Goal: Information Seeking & Learning: Find specific fact

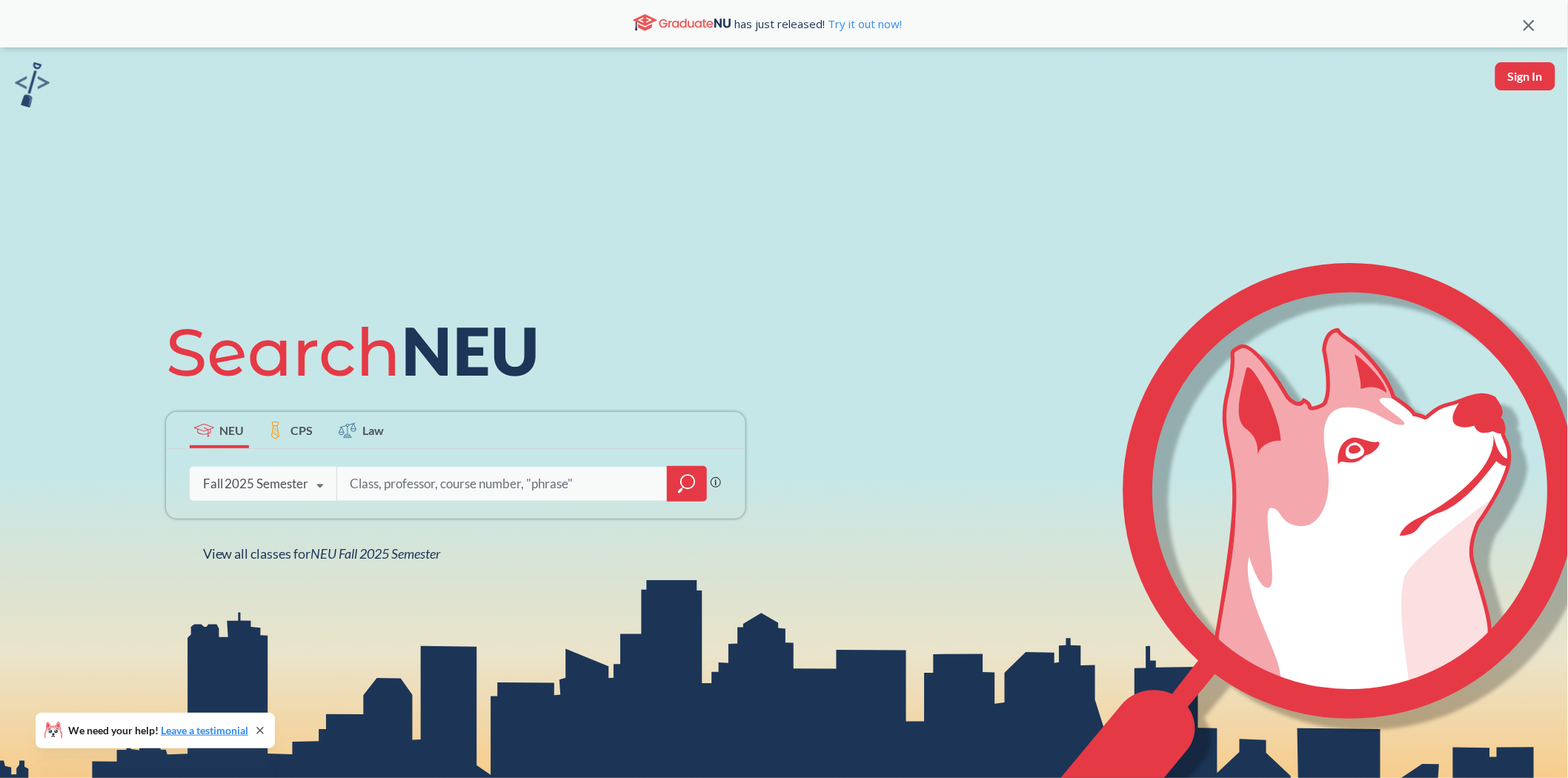
click at [358, 485] on input "search" at bounding box center [502, 483] width 308 height 31
type input "dbms"
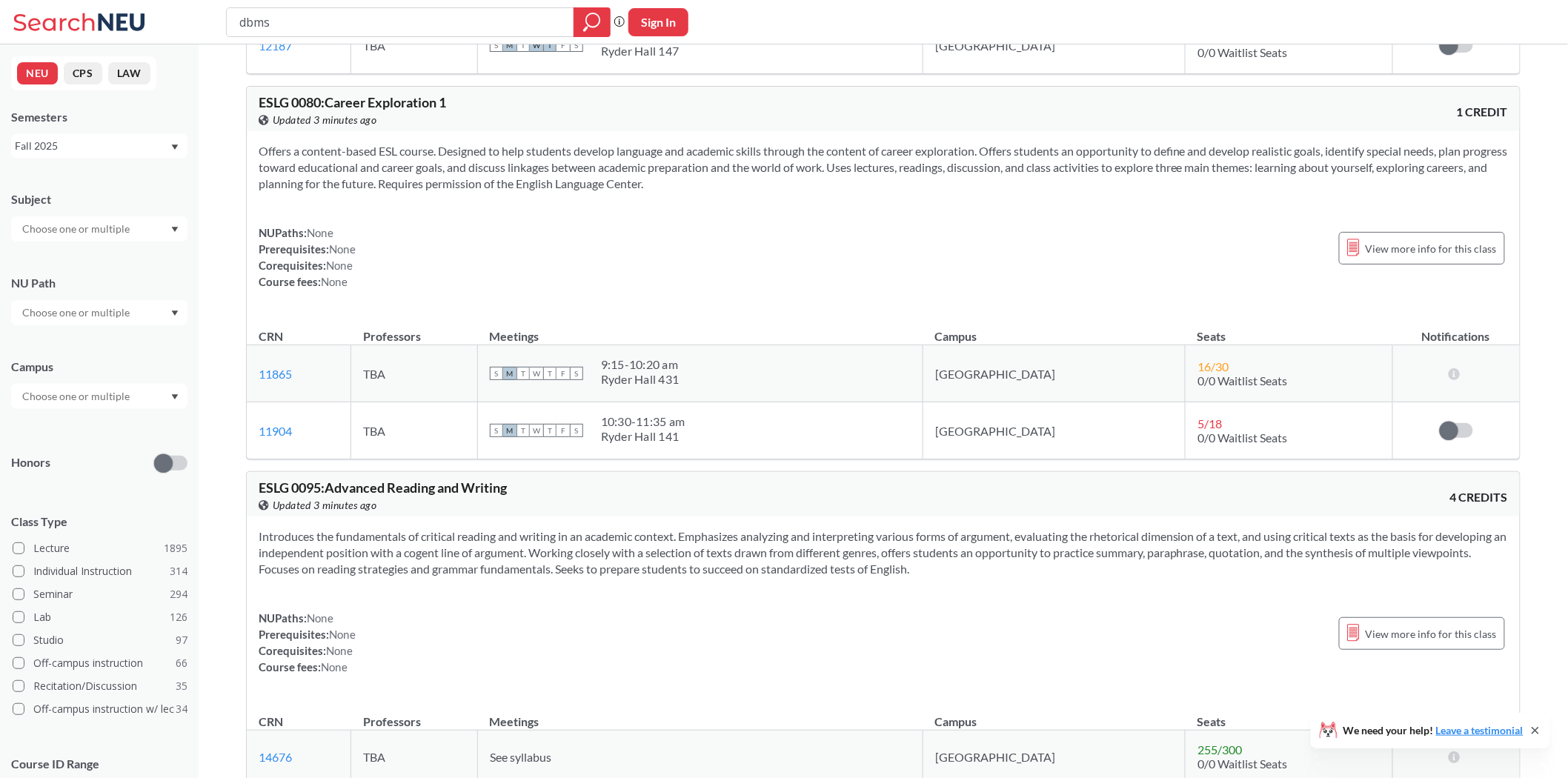
scroll to position [329, 0]
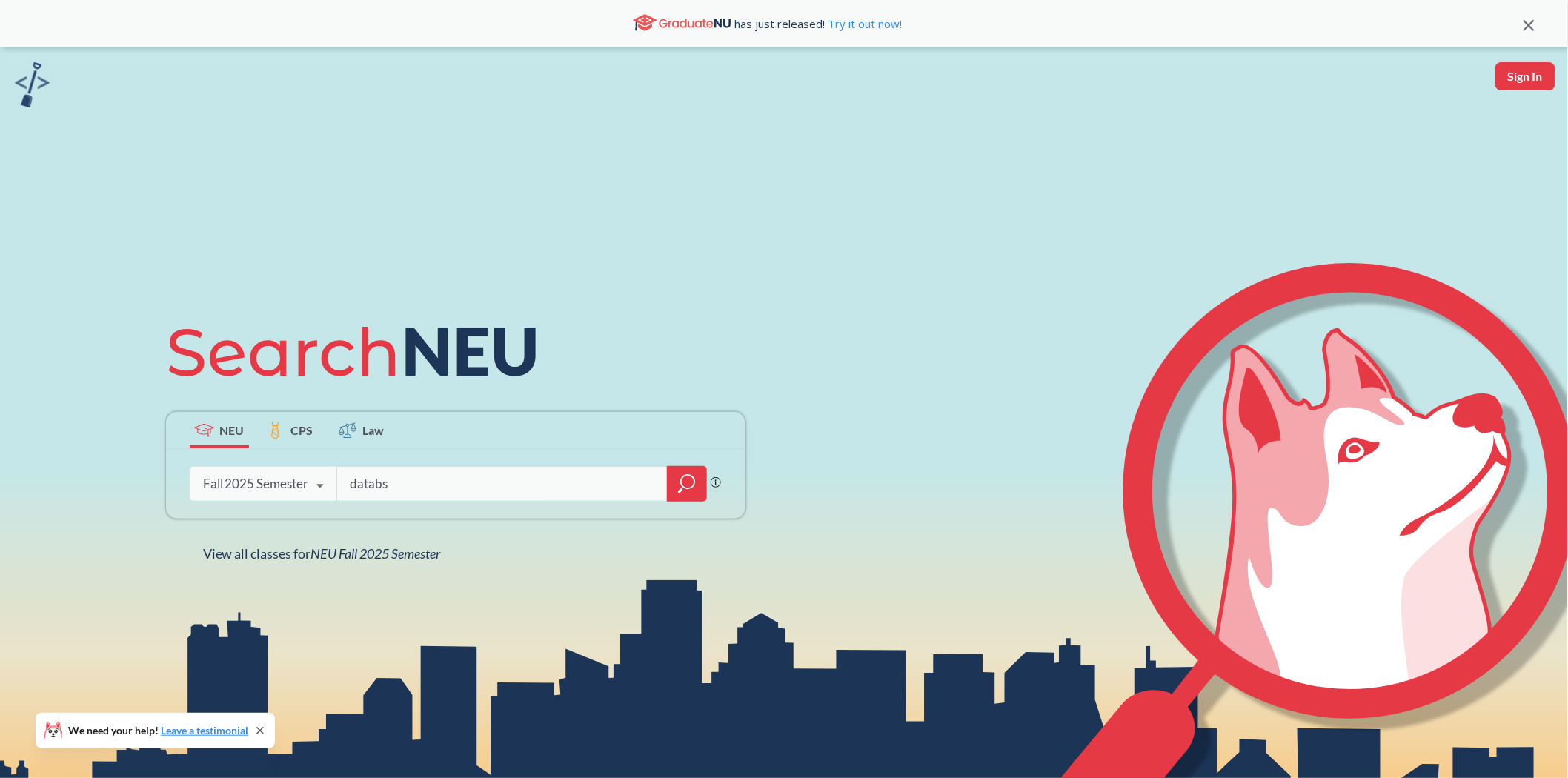
type input "databse"
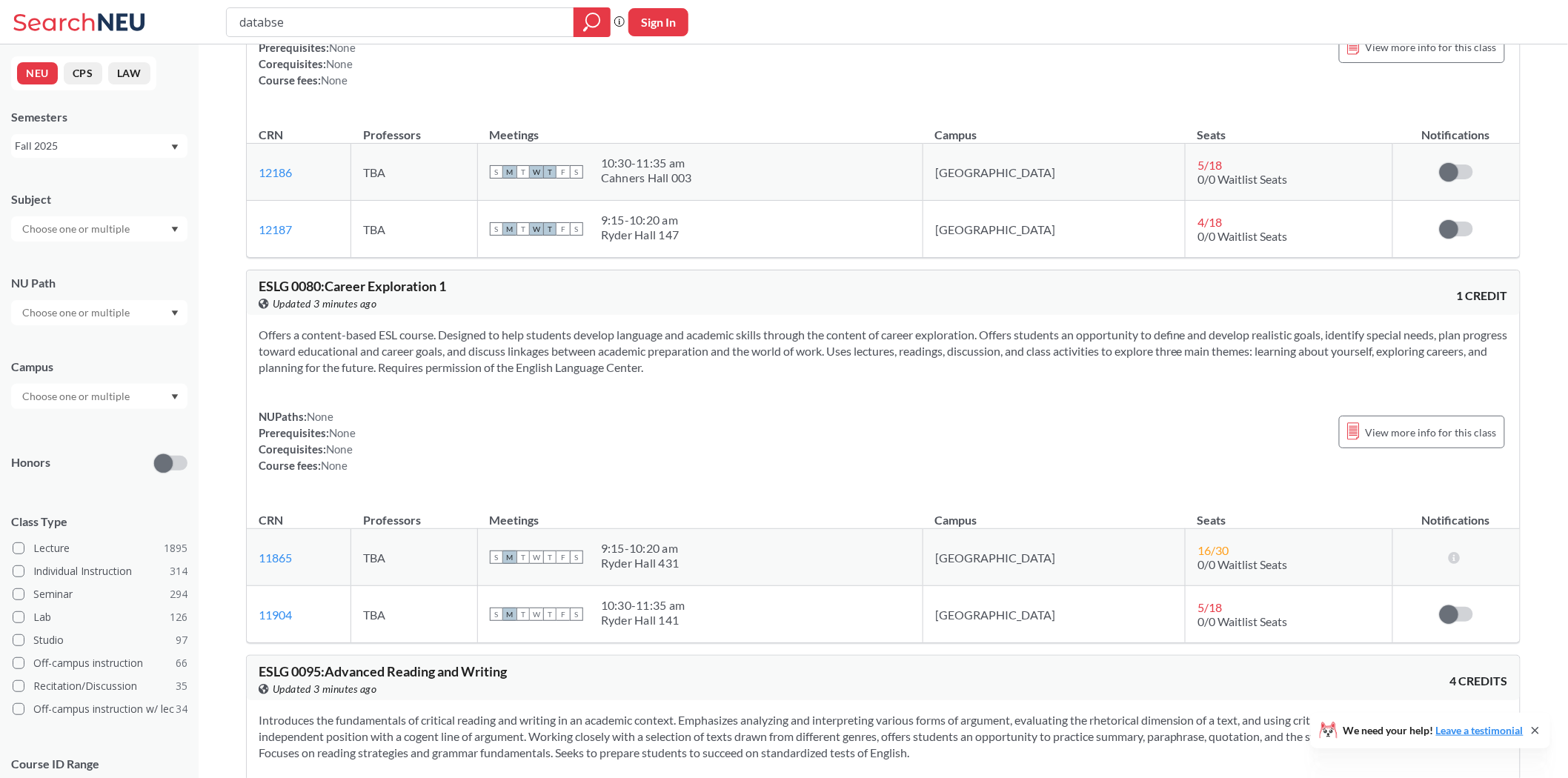
scroll to position [411, 0]
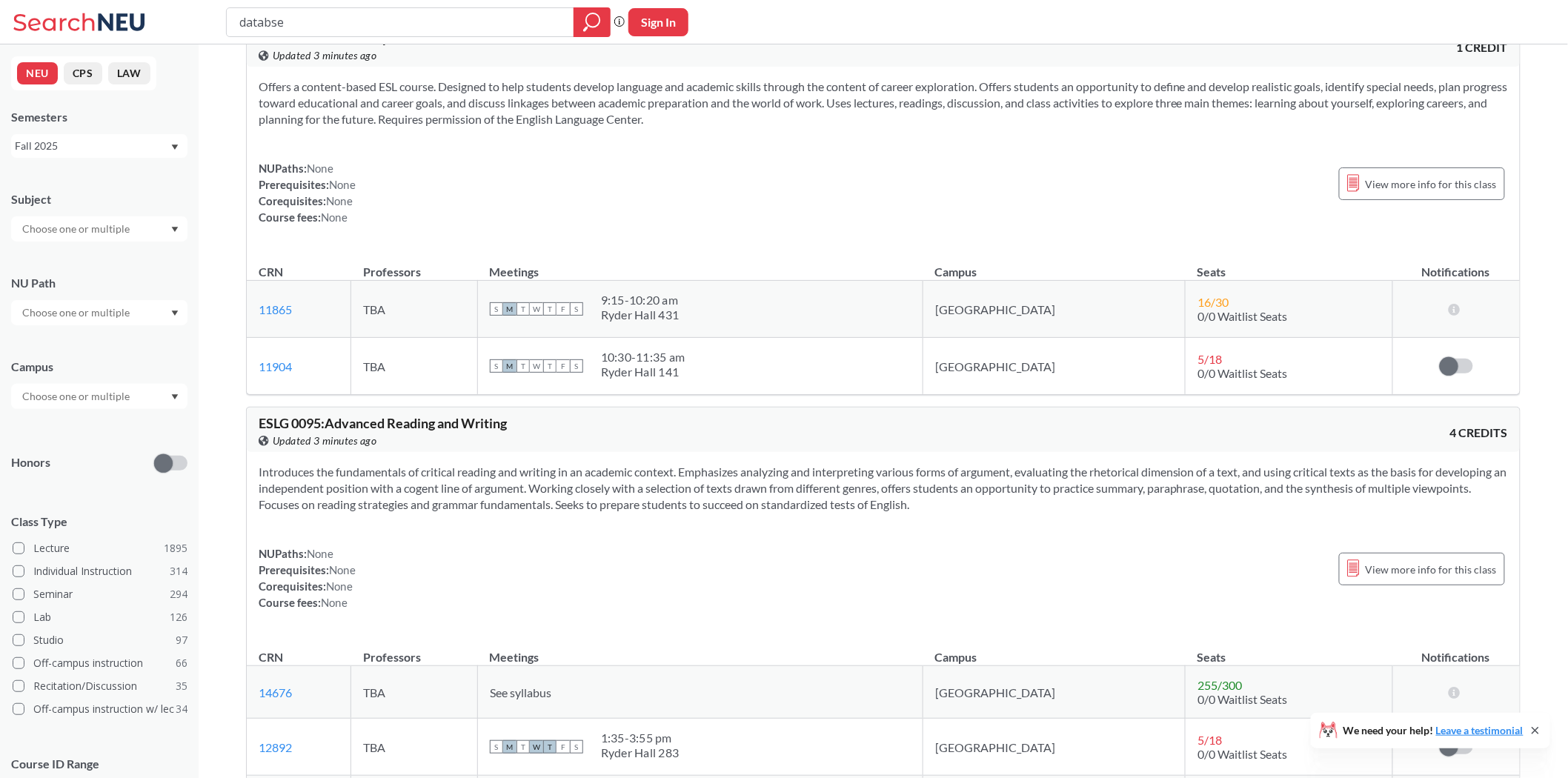
click at [275, 25] on input "databse" at bounding box center [400, 21] width 325 height 25
type input "database"
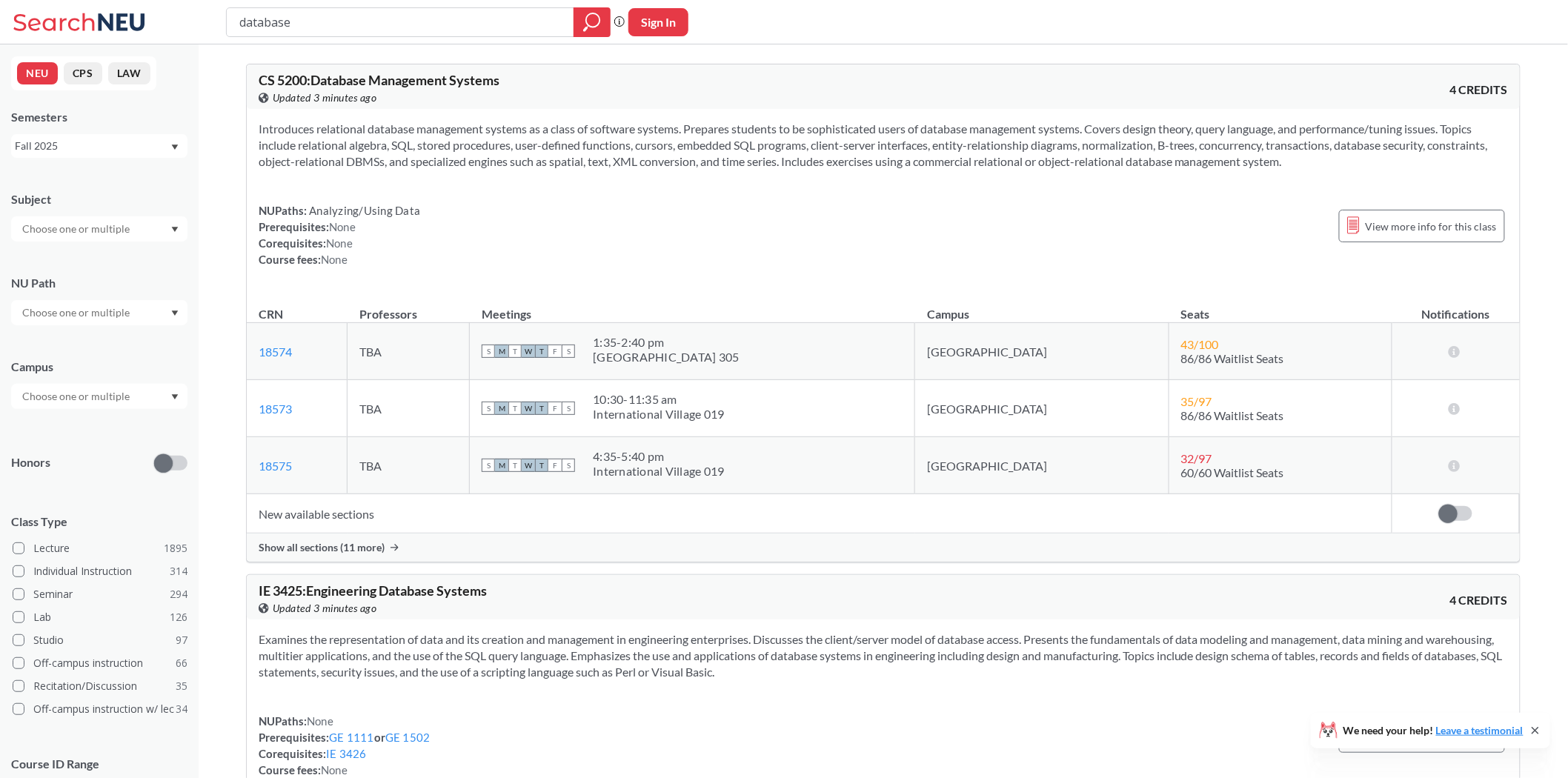
click at [338, 554] on span "Show all sections (11 more)" at bounding box center [321, 547] width 126 height 13
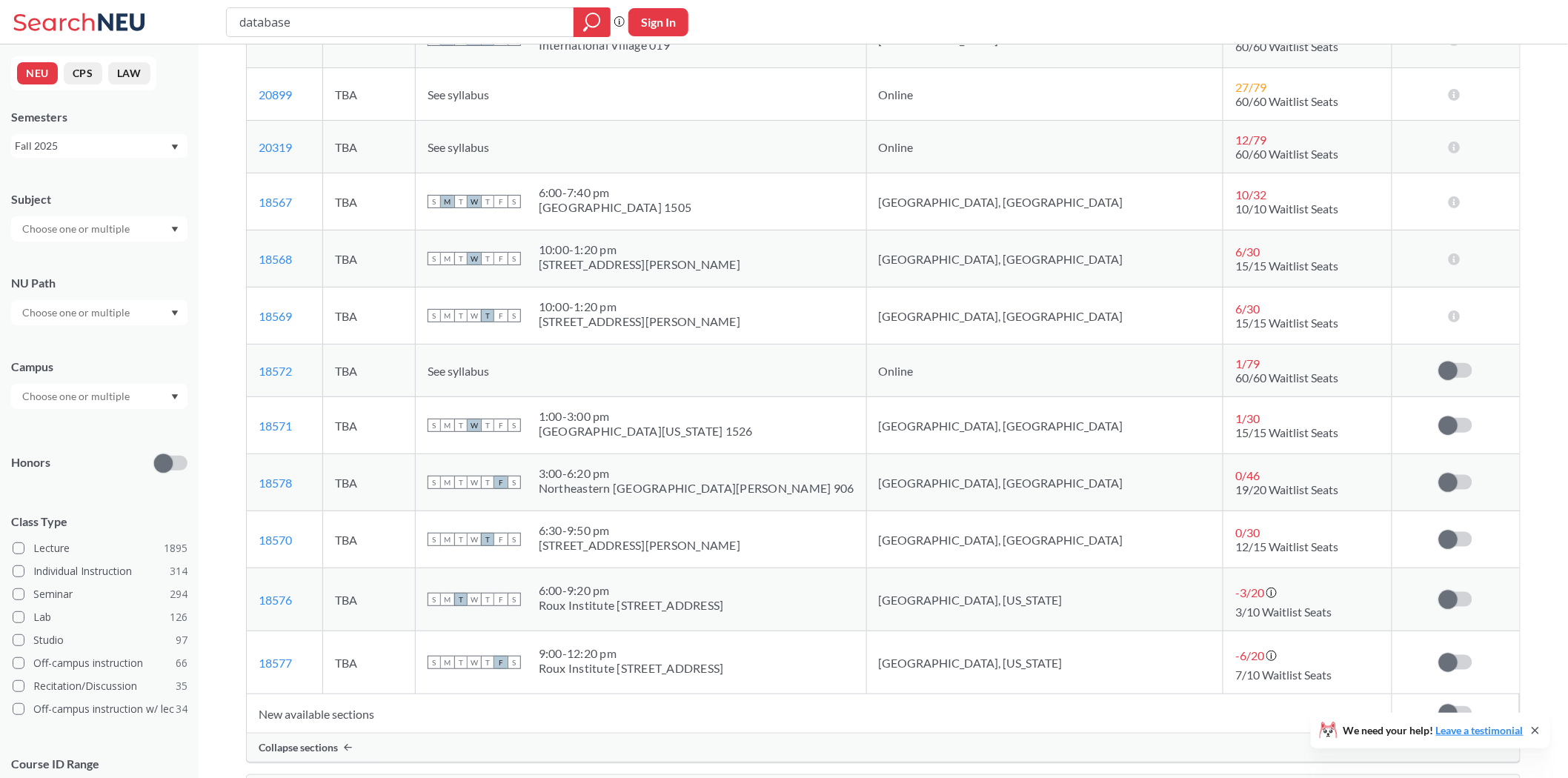
scroll to position [493, 0]
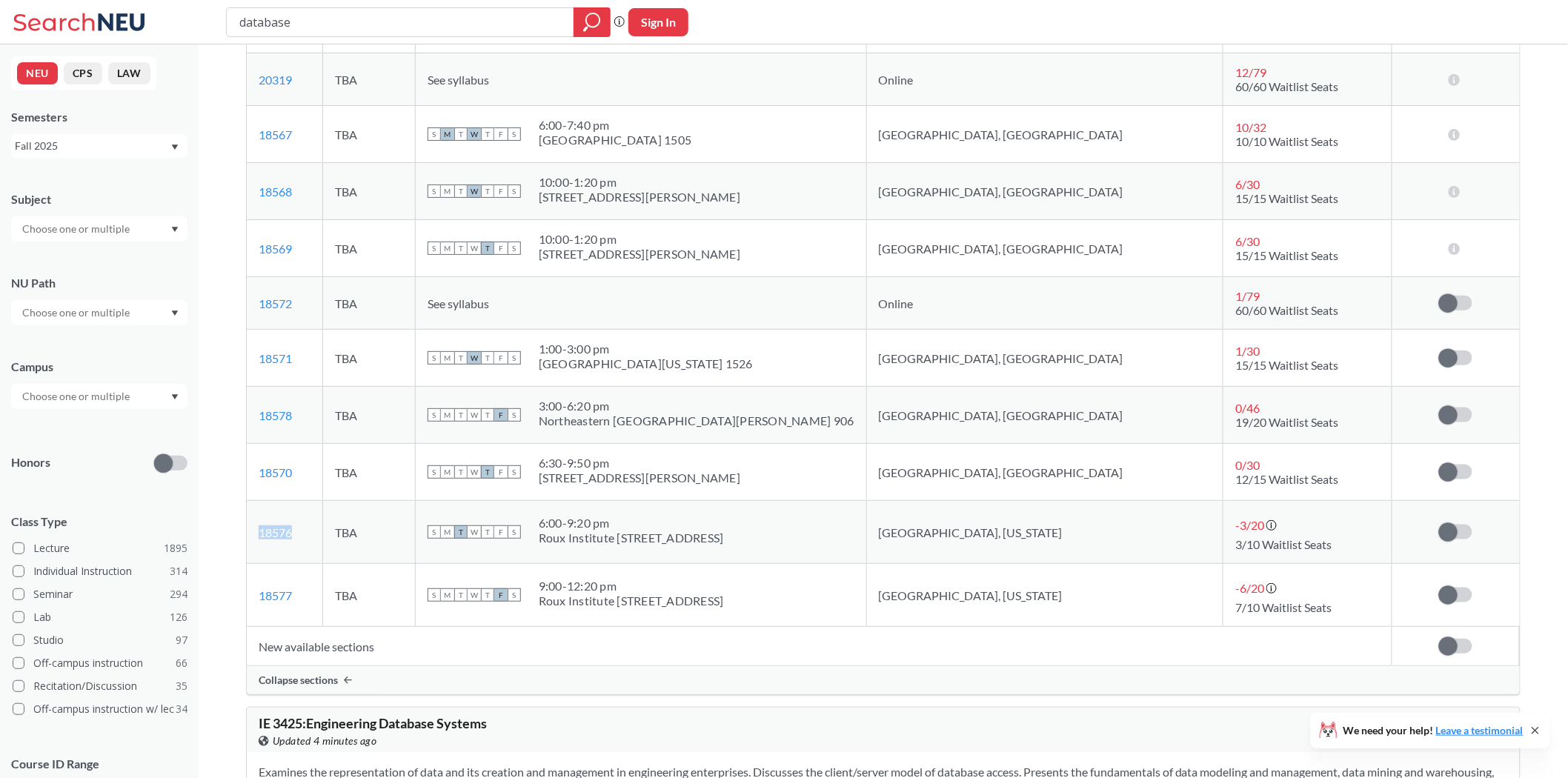
drag, startPoint x: 297, startPoint y: 533, endPoint x: 254, endPoint y: 534, distance: 43.0
click at [254, 534] on td "18576 View this section on Banner." at bounding box center [285, 532] width 76 height 63
copy link "18576"
